Goal: Task Accomplishment & Management: Complete application form

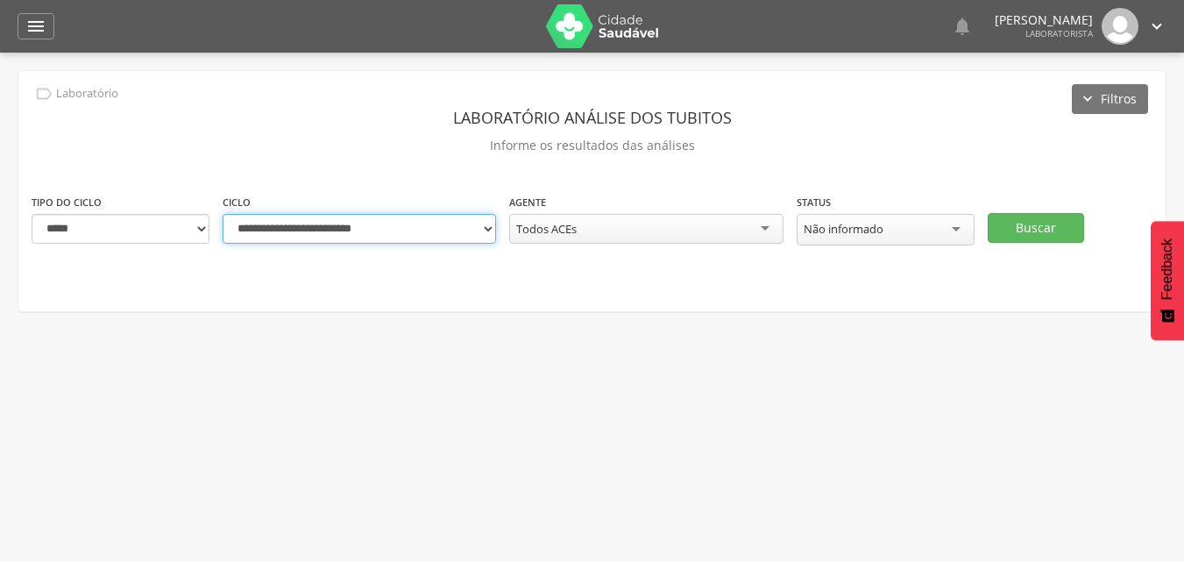
click at [472, 230] on select "**********" at bounding box center [359, 229] width 273 height 30
select select "**********"
click at [223, 214] on select "**********" at bounding box center [359, 229] width 273 height 30
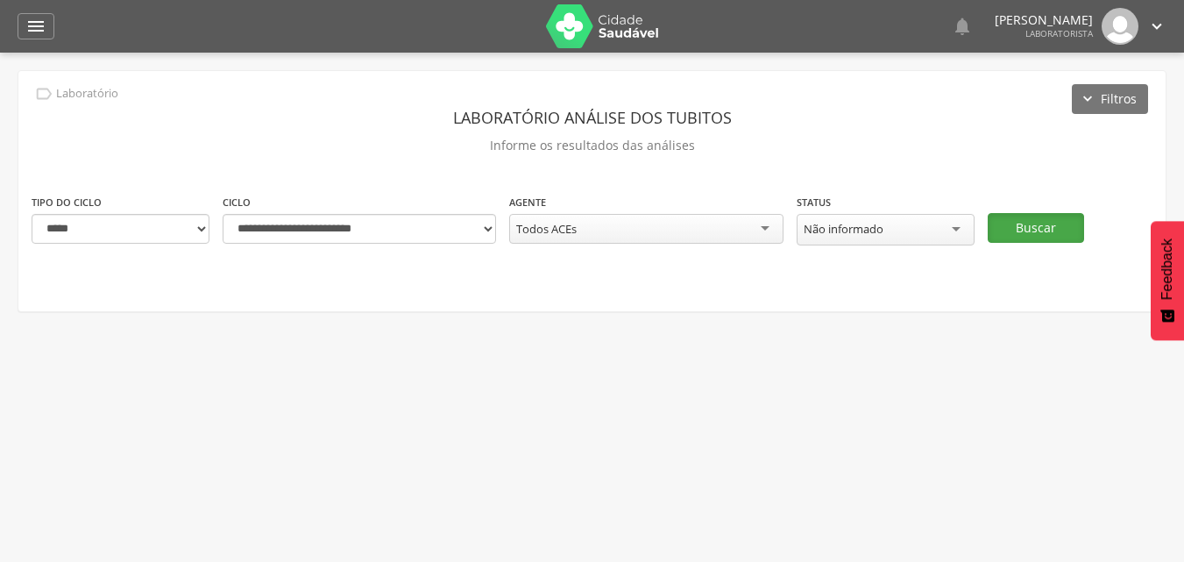
click at [1015, 230] on button "Buscar" at bounding box center [1036, 228] width 96 height 30
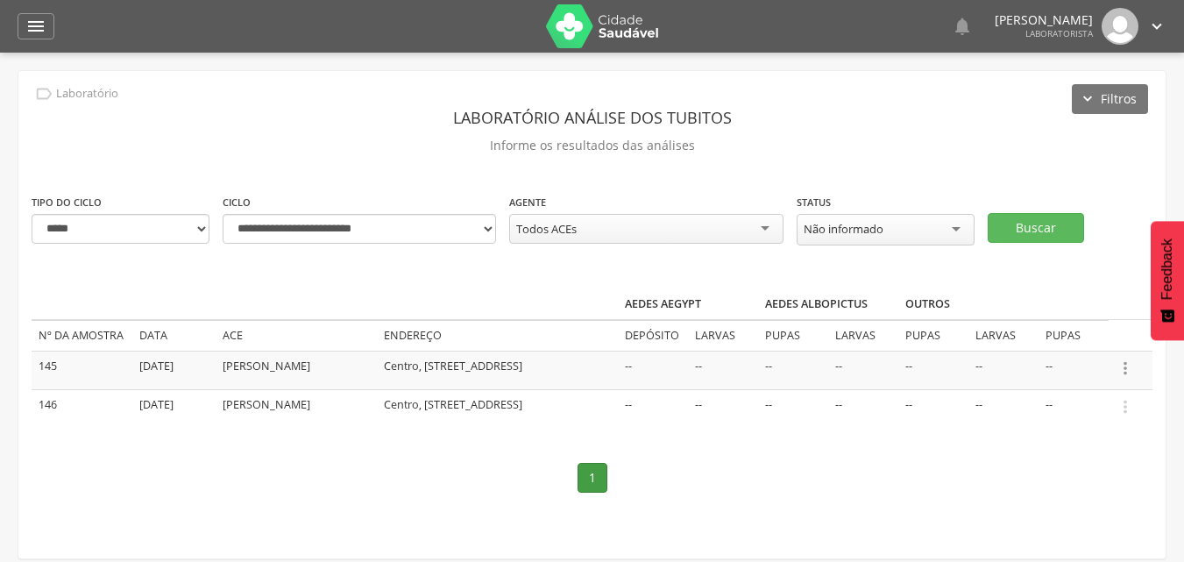
click at [1125, 368] on icon "" at bounding box center [1125, 367] width 19 height 19
click at [1067, 337] on link "Informar resultado" at bounding box center [1065, 339] width 138 height 22
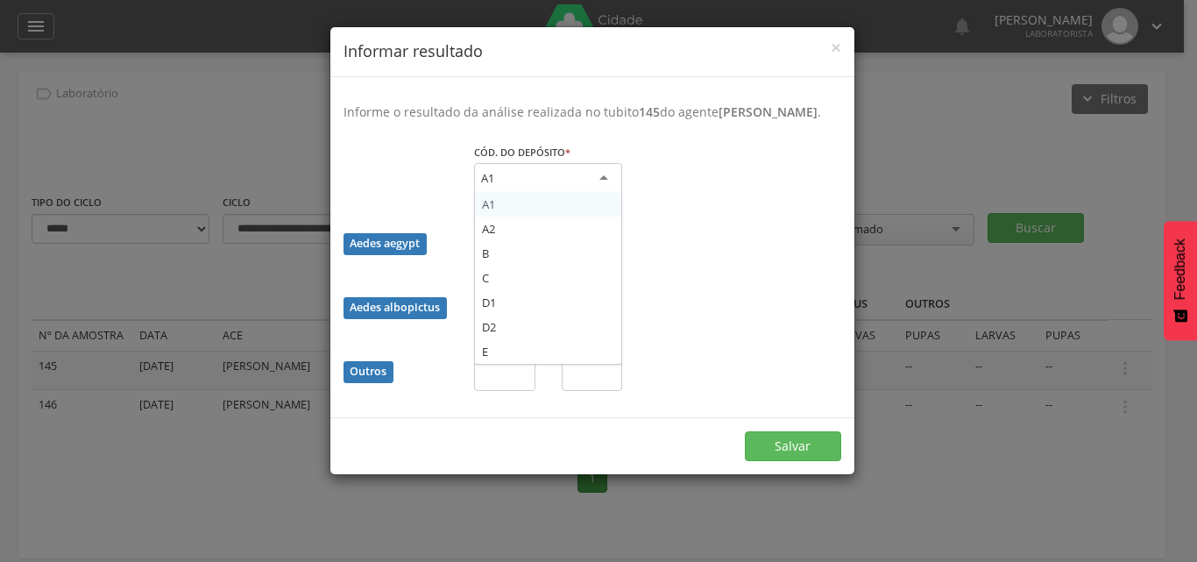
click at [552, 195] on div "A1" at bounding box center [548, 179] width 148 height 32
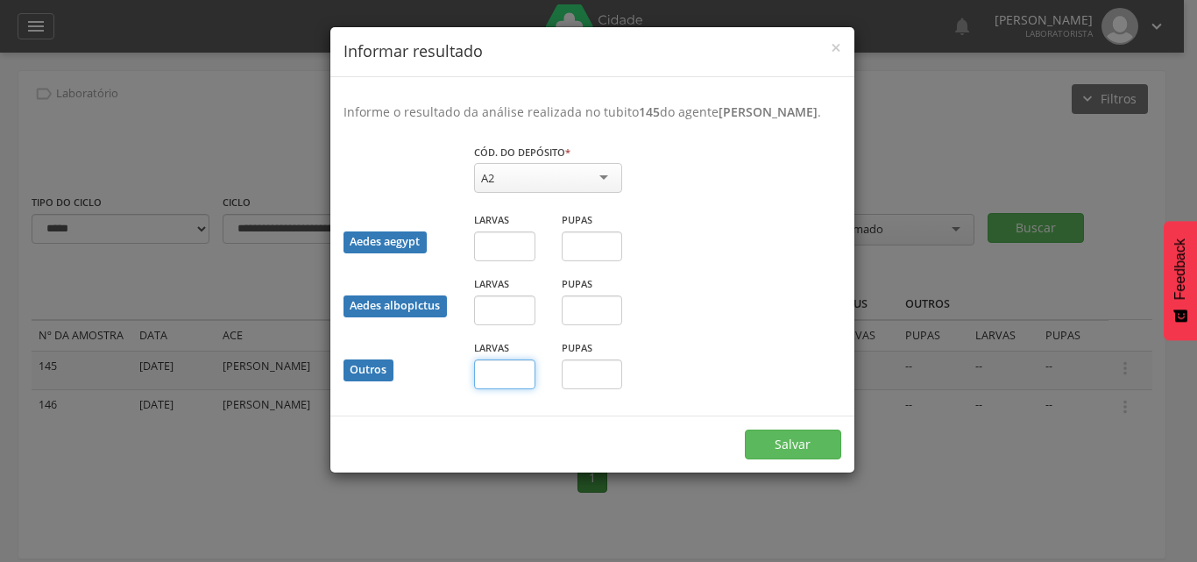
click at [517, 388] on input "text" at bounding box center [504, 374] width 61 height 30
click at [533, 415] on div "Informe o resultado da análise realizada no tubito 145 do agente [PERSON_NAME] …" at bounding box center [592, 246] width 524 height 338
click at [507, 389] on input "text" at bounding box center [504, 374] width 61 height 30
click at [549, 442] on div "Salvar" at bounding box center [592, 443] width 524 height 57
click at [507, 389] on input "text" at bounding box center [504, 374] width 61 height 30
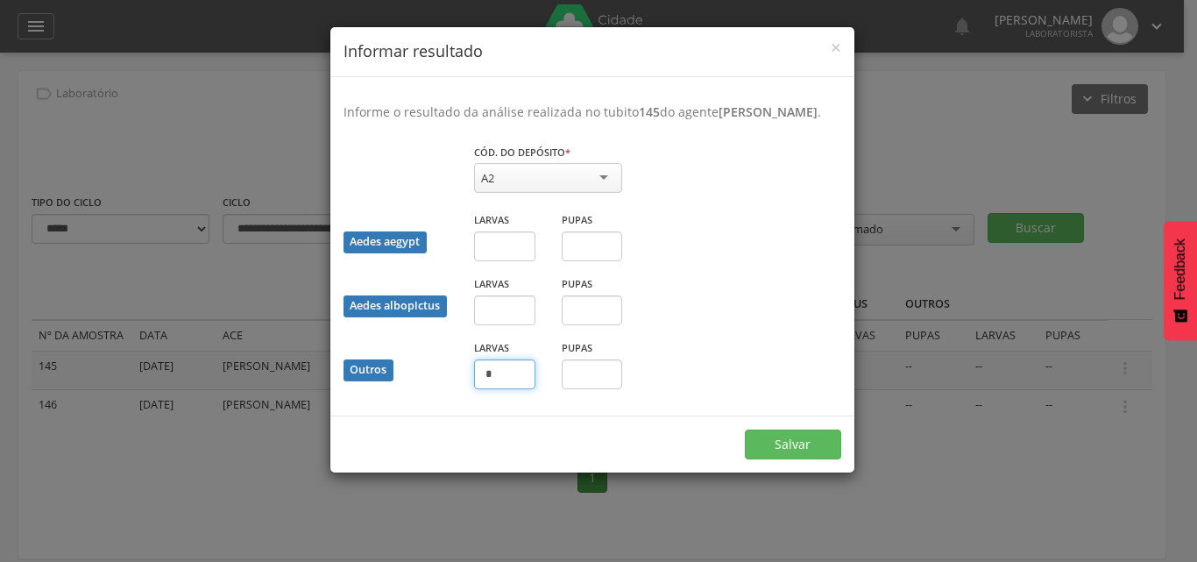
type input "*"
click at [620, 389] on input "text" at bounding box center [592, 374] width 61 height 30
type input "*"
click at [764, 459] on button "Salvar" at bounding box center [793, 444] width 96 height 30
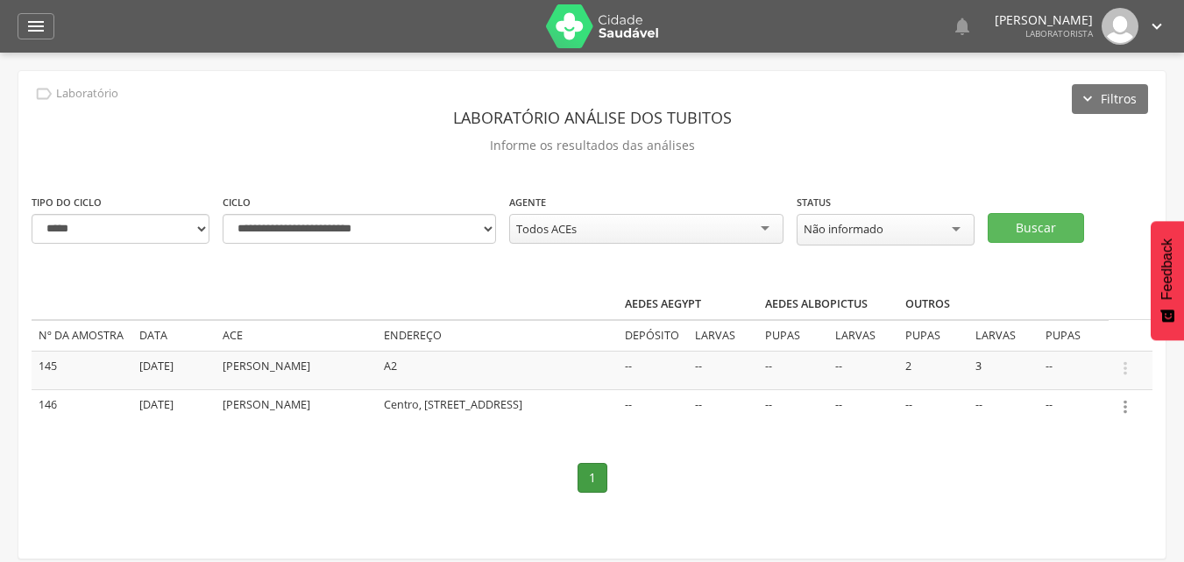
click at [1124, 408] on icon "" at bounding box center [1125, 406] width 19 height 19
click at [1067, 380] on link "Informar resultado" at bounding box center [1065, 377] width 138 height 22
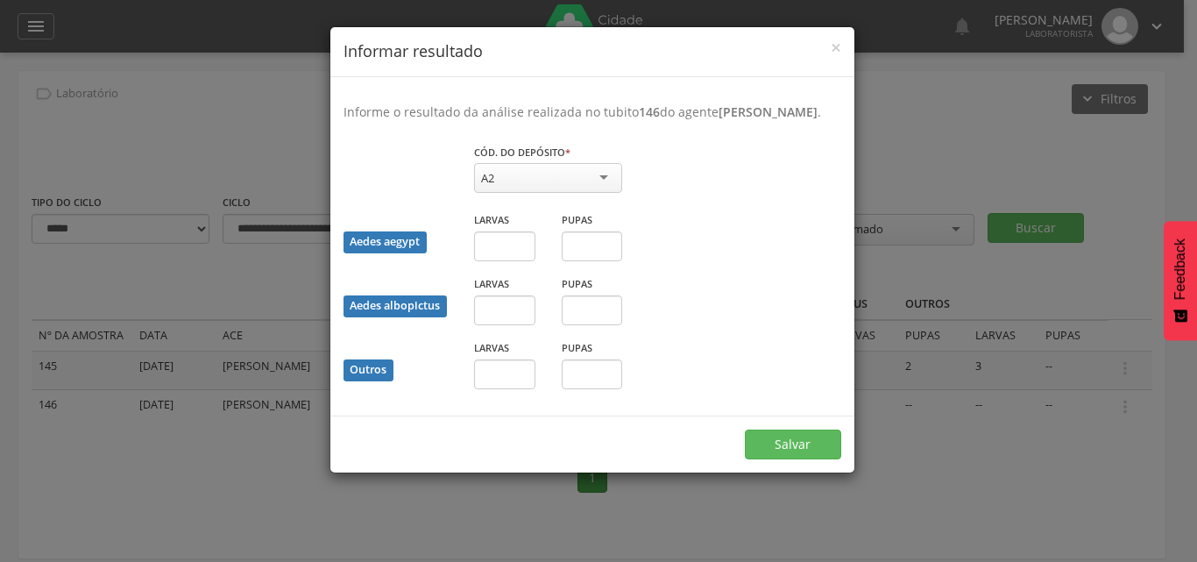
click at [514, 193] on div "A2" at bounding box center [548, 178] width 148 height 30
click at [497, 389] on input "text" at bounding box center [504, 374] width 61 height 30
type input "*"
click at [774, 459] on button "Salvar" at bounding box center [793, 444] width 96 height 30
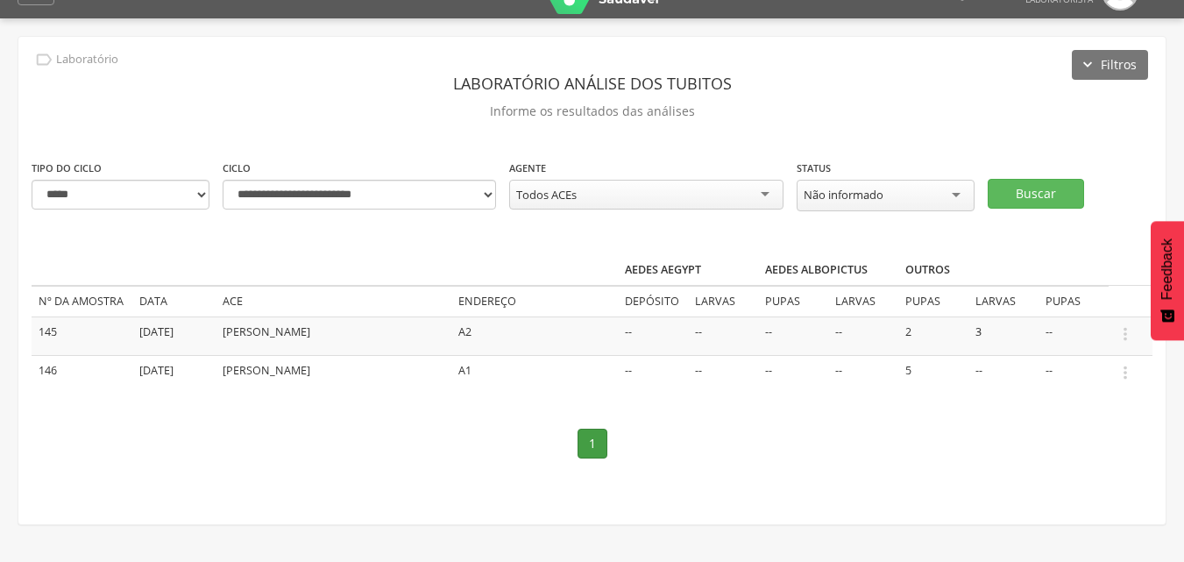
scroll to position [53, 0]
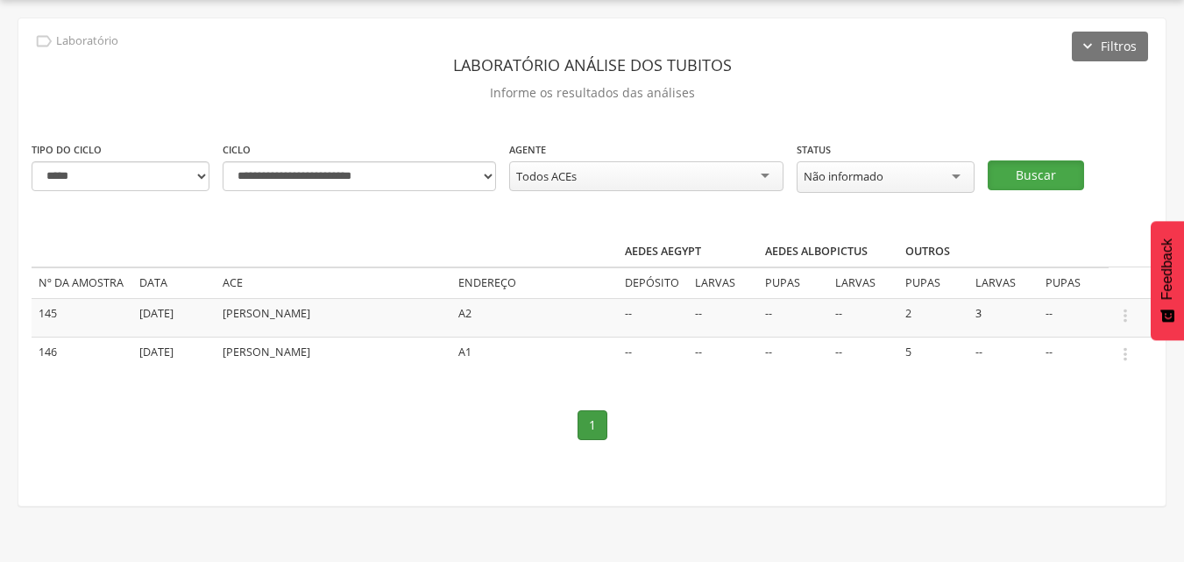
click at [1039, 169] on button "Buscar" at bounding box center [1036, 175] width 96 height 30
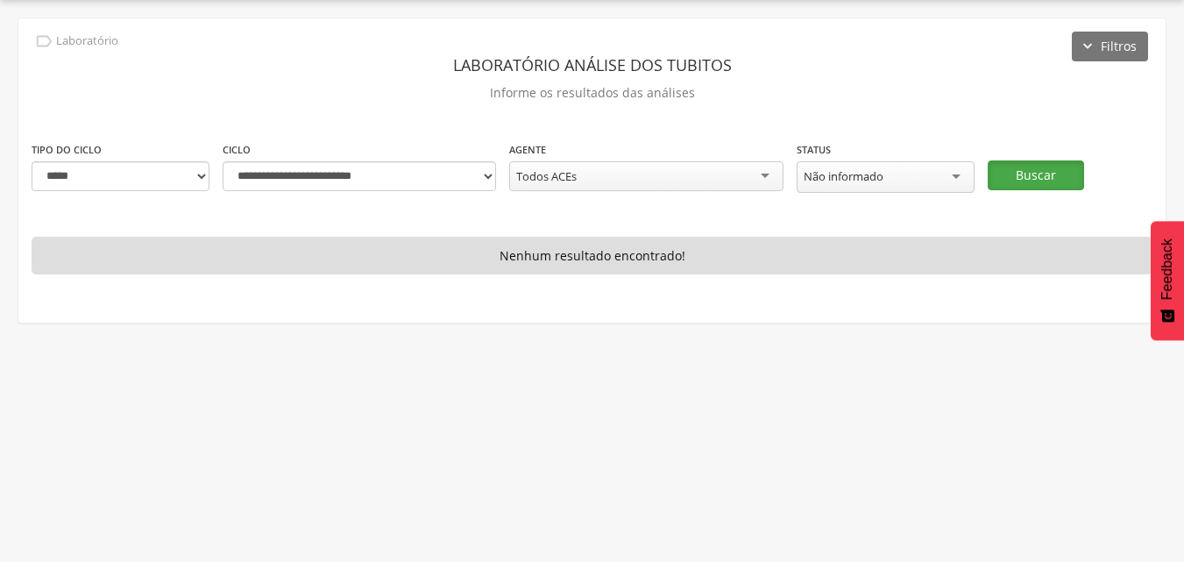
click at [1016, 183] on button "Buscar" at bounding box center [1036, 175] width 96 height 30
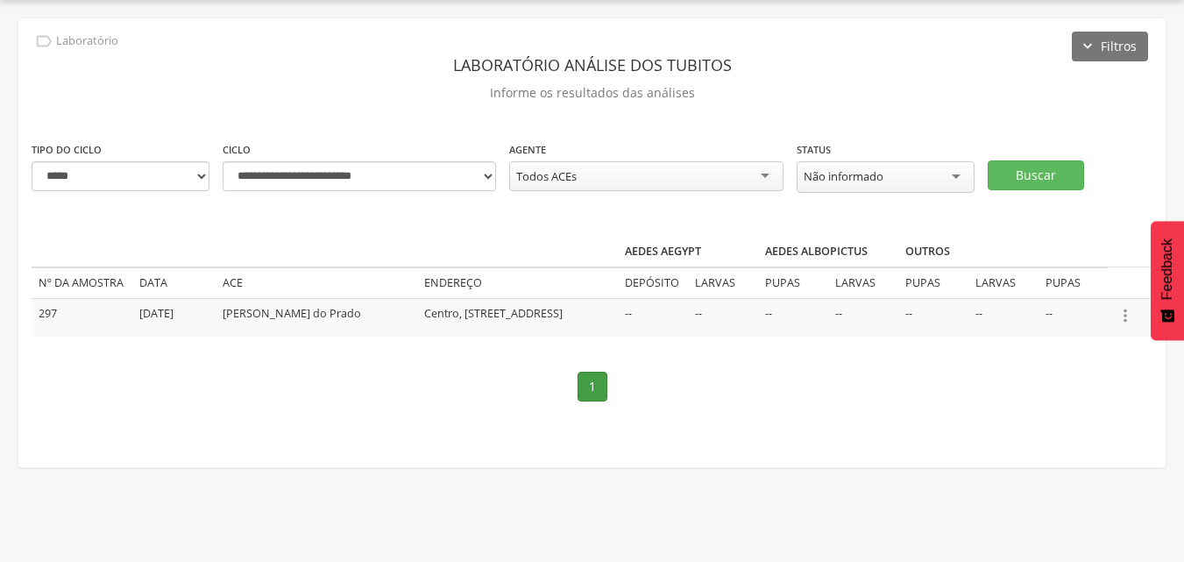
click at [1124, 316] on icon "" at bounding box center [1125, 315] width 19 height 19
click at [1077, 286] on link "Informar resultado" at bounding box center [1065, 286] width 138 height 22
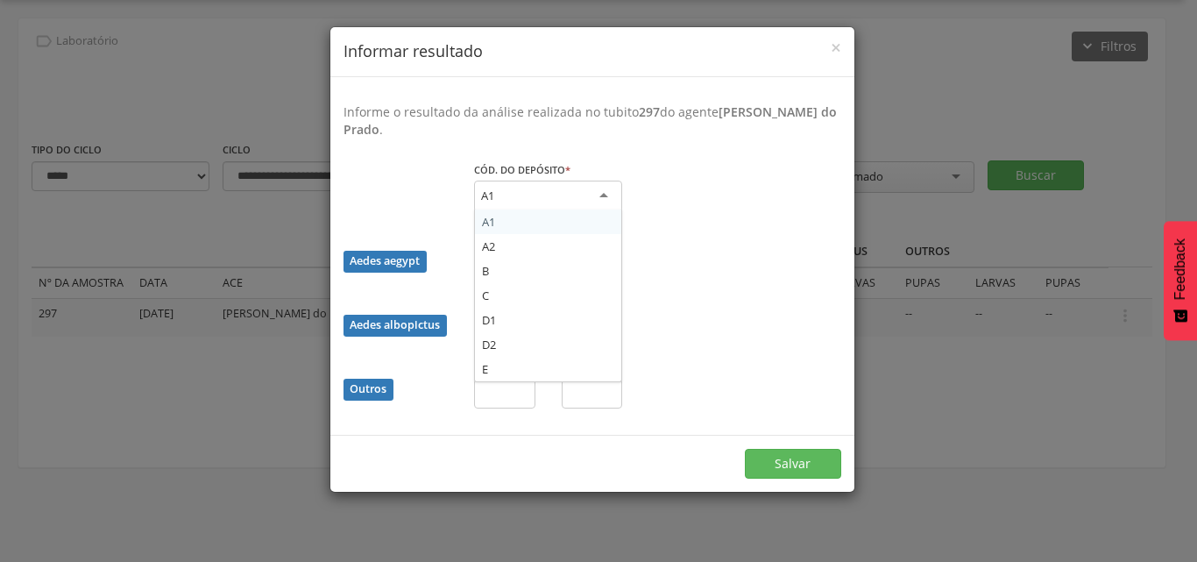
click at [514, 202] on div "A1" at bounding box center [548, 197] width 148 height 32
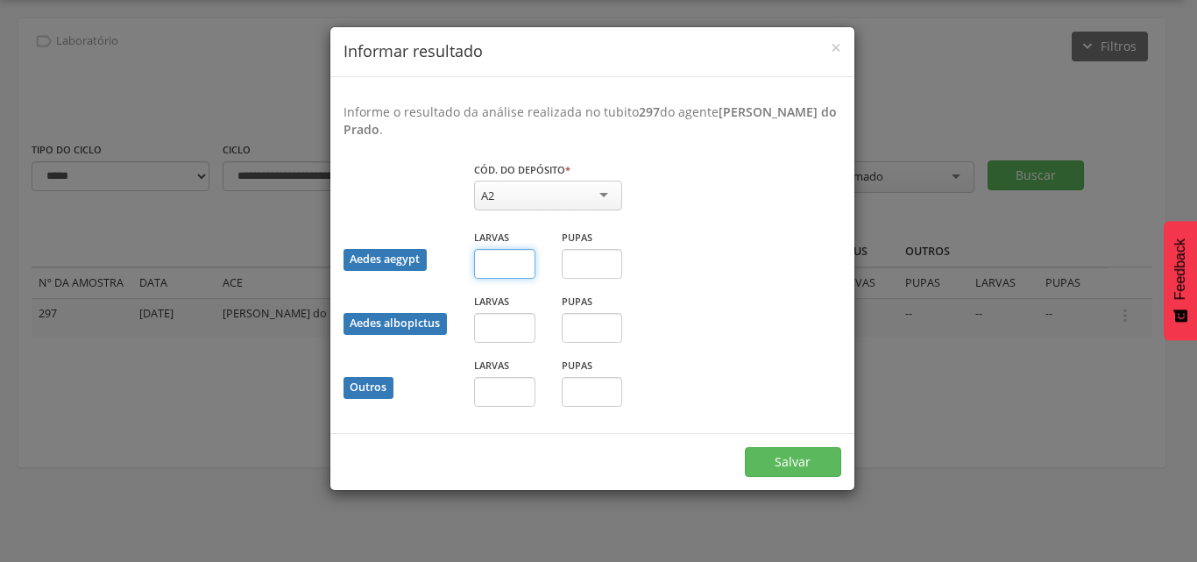
click at [491, 262] on input "text" at bounding box center [504, 264] width 61 height 30
type input "*"
click at [770, 462] on button "Salvar" at bounding box center [793, 462] width 96 height 30
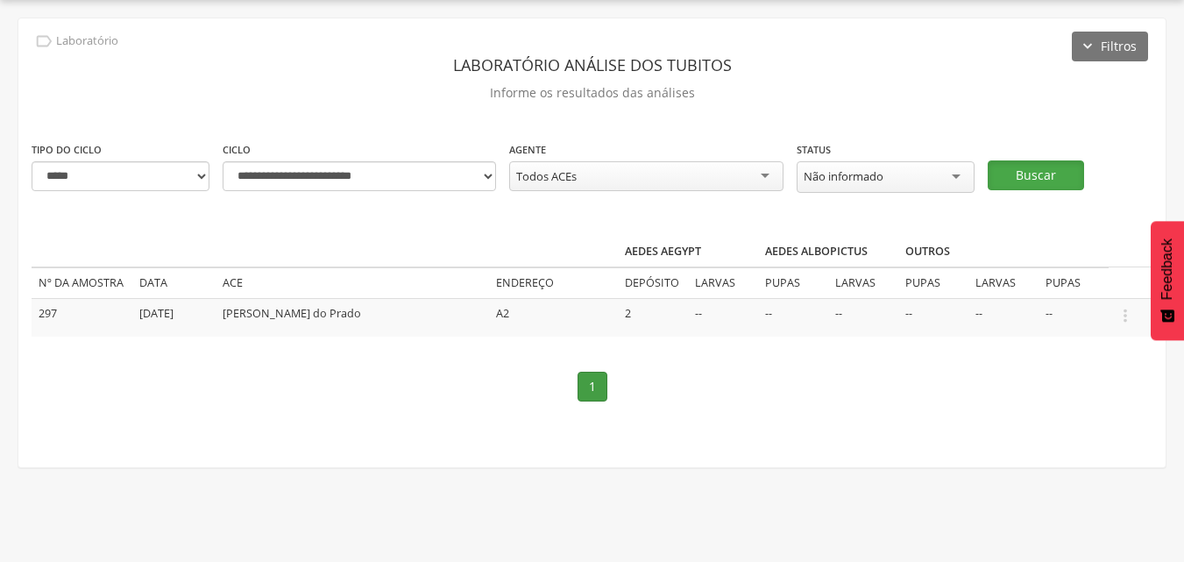
click at [1035, 178] on button "Buscar" at bounding box center [1036, 175] width 96 height 30
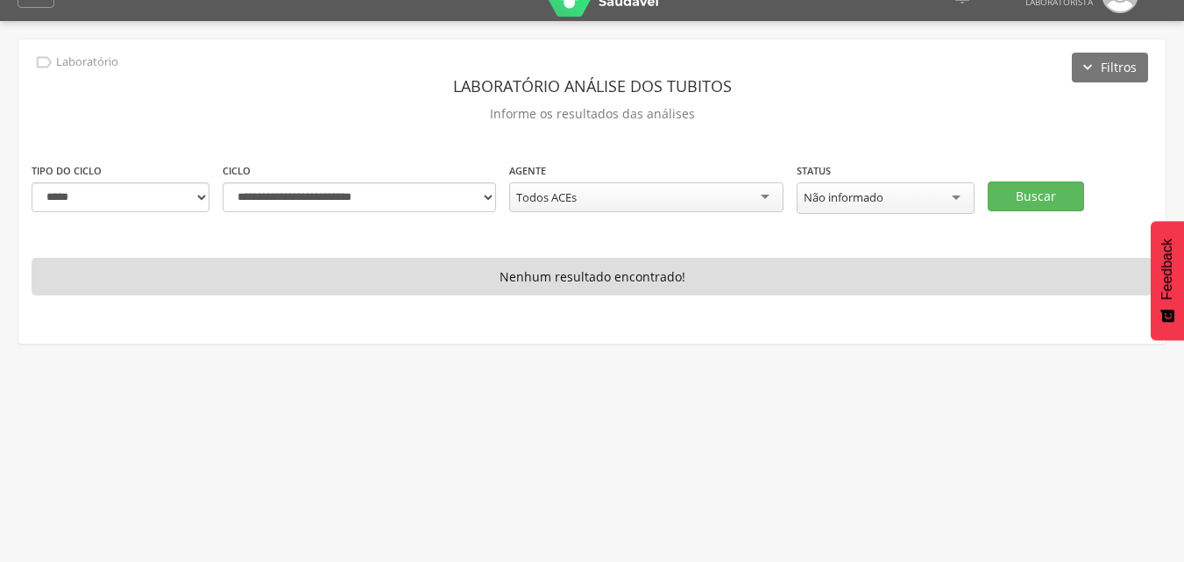
scroll to position [0, 0]
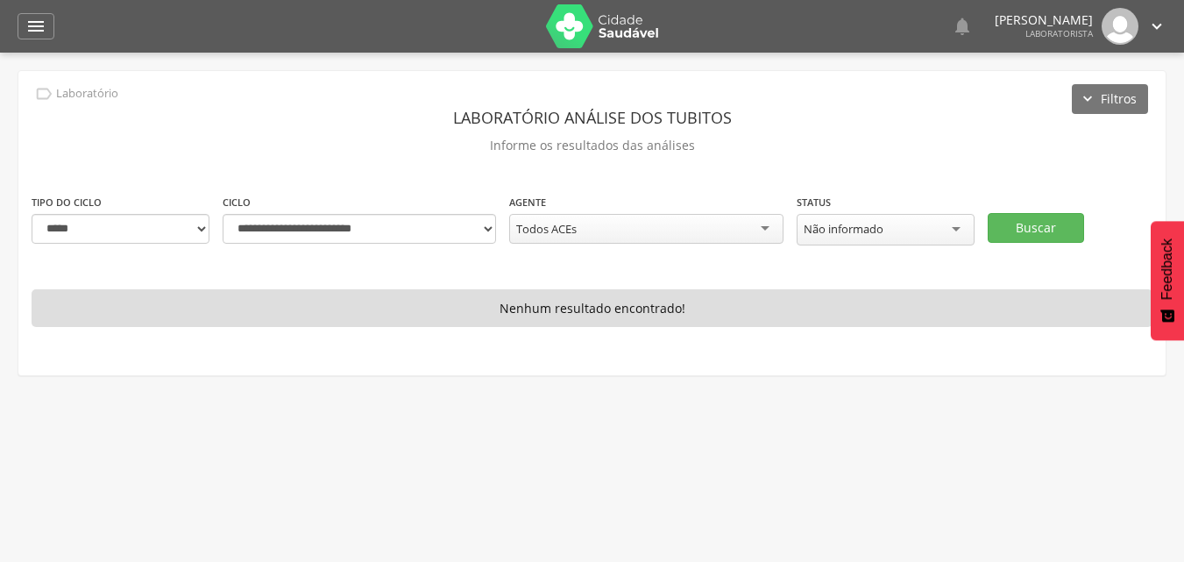
click at [1154, 30] on icon "" at bounding box center [1156, 26] width 19 height 19
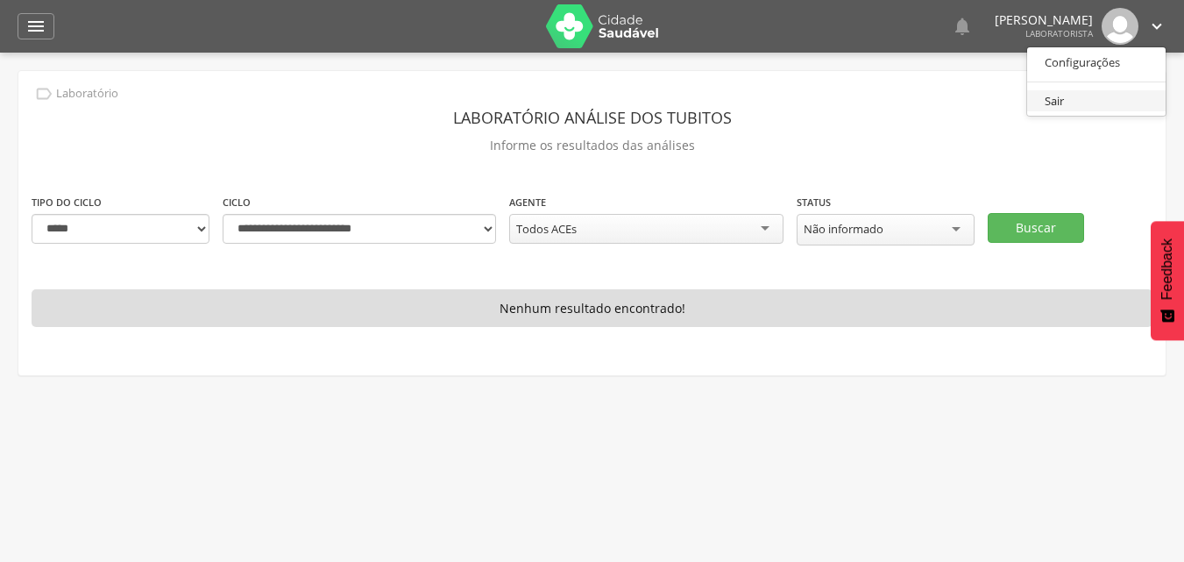
click at [1053, 102] on link "Sair" at bounding box center [1096, 101] width 138 height 22
